Goal: Obtain resource: Download file/media

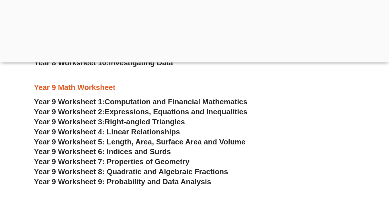
scroll to position [1993, 0]
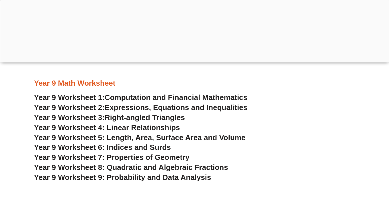
click at [140, 115] on span "Right-angled Triangles" at bounding box center [145, 117] width 80 height 9
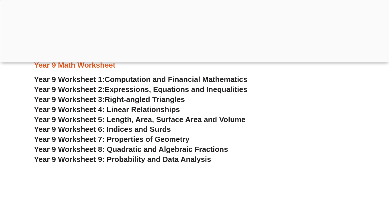
scroll to position [1993, 0]
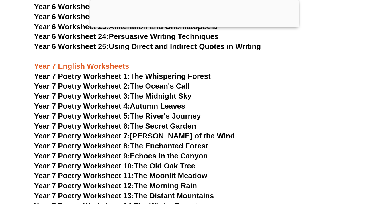
scroll to position [3603, 0]
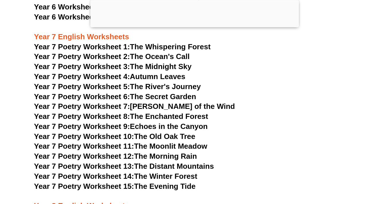
click at [183, 142] on link "Year 7 Poetry Worksheet 11: The Moonlit Meadow" at bounding box center [120, 146] width 173 height 9
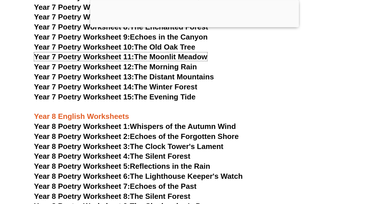
scroll to position [3696, 0]
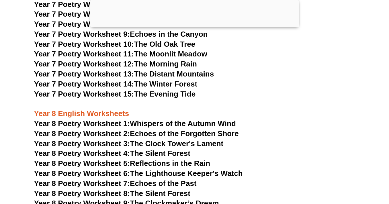
click at [180, 179] on link "Year 8 Poetry Worksheet 7: Echoes of the Past" at bounding box center [115, 183] width 162 height 9
